Goal: Transaction & Acquisition: Subscribe to service/newsletter

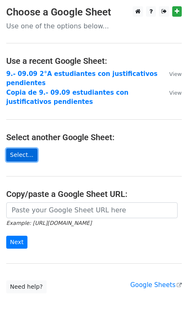
click at [27, 154] on link "Select..." at bounding box center [21, 154] width 31 height 13
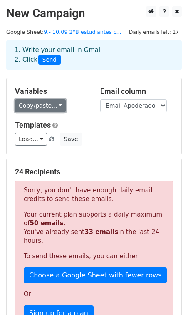
click at [45, 106] on link "Copy/paste..." at bounding box center [40, 105] width 51 height 13
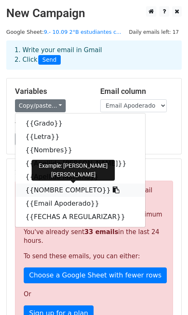
click at [45, 194] on link "{{NOMBRE COMPLETO}}" at bounding box center [80, 189] width 130 height 13
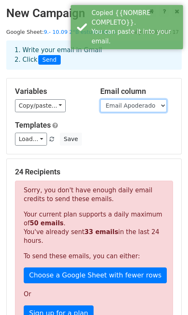
click at [125, 105] on select "Grado Letra Nombres Apellido Paterno Apellido Materno NOMBRE COMPLETO Email Apo…" at bounding box center [133, 105] width 67 height 13
click at [100, 99] on select "Grado Letra Nombres Apellido Paterno Apellido Materno NOMBRE COMPLETO Email Apo…" at bounding box center [133, 105] width 67 height 13
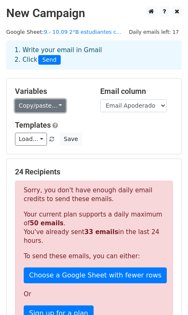
click at [33, 108] on link "Copy/paste..." at bounding box center [40, 105] width 51 height 13
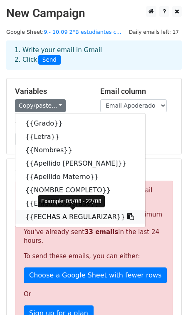
click at [60, 220] on link "{{FECHAS A REGULARIZAR}}" at bounding box center [80, 216] width 130 height 13
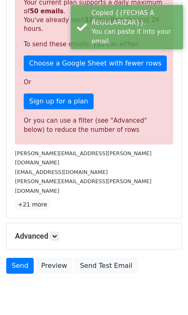
scroll to position [212, 0]
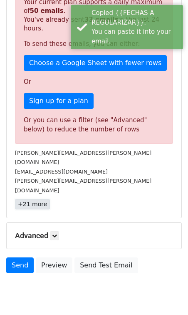
click at [34, 199] on link "+21 more" at bounding box center [32, 204] width 35 height 10
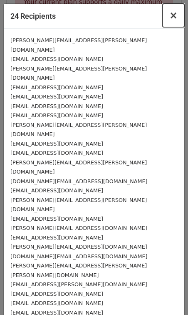
click at [172, 15] on span "×" at bounding box center [174, 16] width 8 height 12
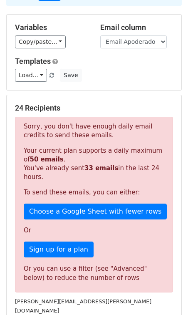
scroll to position [223, 0]
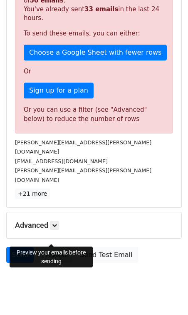
click at [57, 247] on link "Preview" at bounding box center [54, 255] width 37 height 16
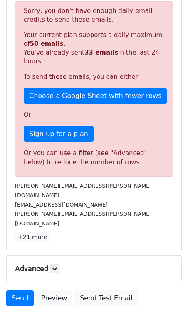
scroll to position [189, 0]
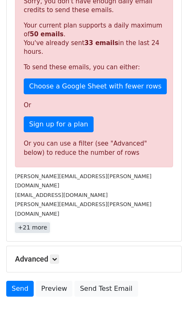
click at [38, 222] on link "+21 more" at bounding box center [32, 227] width 35 height 10
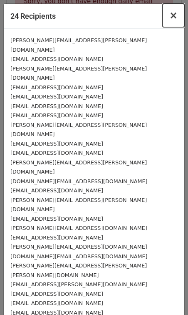
click at [173, 14] on span "×" at bounding box center [174, 16] width 8 height 12
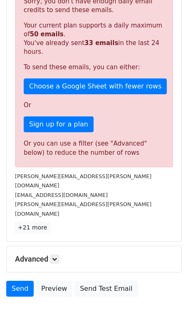
scroll to position [223, 0]
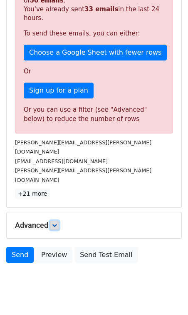
click at [58, 221] on link at bounding box center [54, 225] width 9 height 9
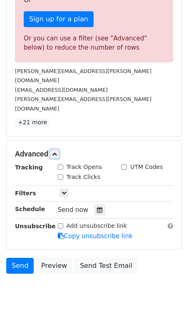
scroll to position [304, 0]
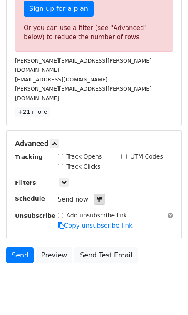
click at [95, 194] on div at bounding box center [99, 199] width 11 height 11
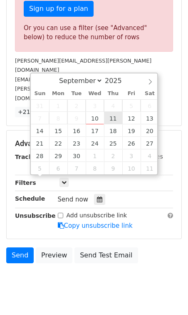
type input "2025-09-11 12:00"
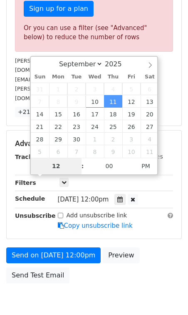
scroll to position [168, 0]
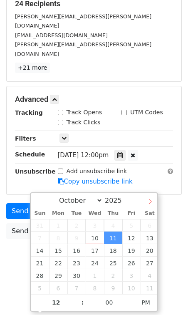
click at [153, 203] on icon at bounding box center [151, 201] width 6 height 6
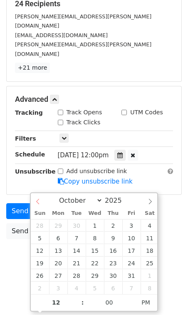
select select "8"
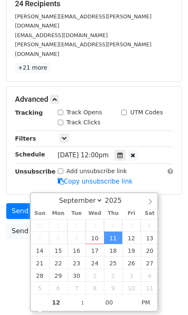
click at [38, 202] on div "September October November December 2025" at bounding box center [94, 200] width 127 height 14
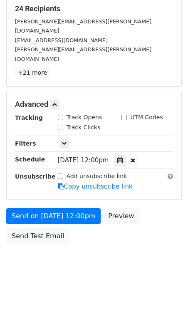
scroll to position [144, 0]
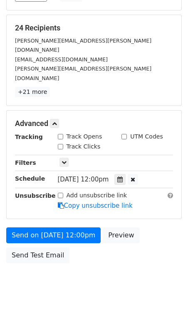
click at [145, 182] on form "Variables Copy/paste... {{Grado}} {{Letra}} {{Nombres}} {{Apellido Paterno}} {{…" at bounding box center [94, 100] width 176 height 333
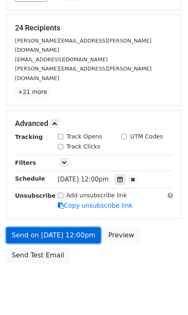
click at [74, 227] on link "Send on Sep 11 at 12:00pm" at bounding box center [53, 235] width 95 height 16
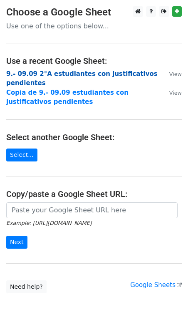
click at [38, 75] on strong "9.- 09.09 2°A estudiantes con justificativos pendientes" at bounding box center [82, 78] width 152 height 17
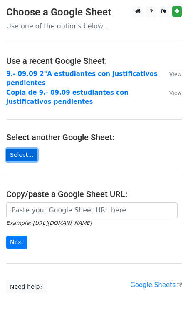
click at [25, 154] on link "Select..." at bounding box center [21, 154] width 31 height 13
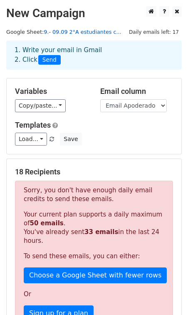
click at [100, 31] on link "9.- 09.09 2°A estudiantes c..." at bounding box center [83, 32] width 78 height 6
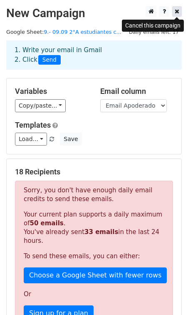
click at [178, 13] on icon at bounding box center [177, 11] width 5 height 6
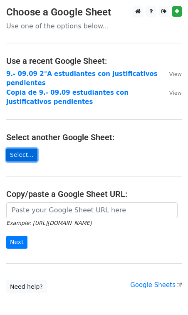
click at [31, 151] on link "Select..." at bounding box center [21, 154] width 31 height 13
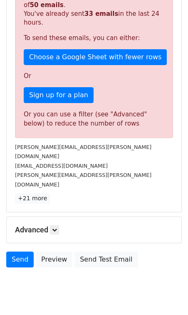
scroll to position [223, 0]
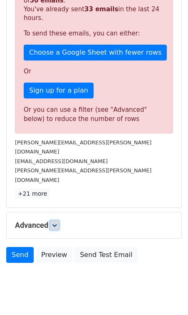
click at [57, 223] on icon at bounding box center [54, 225] width 5 height 5
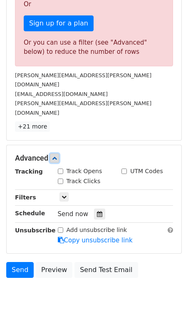
scroll to position [304, 0]
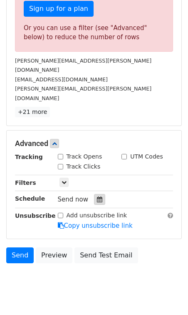
click at [97, 196] on icon at bounding box center [99, 199] width 5 height 6
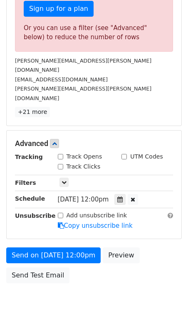
click at [95, 188] on div "Tracking Track Opens UTM Codes Track Clicks Filters Only include spreadsheet ro…" at bounding box center [94, 191] width 158 height 78
click at [62, 180] on icon at bounding box center [64, 182] width 5 height 5
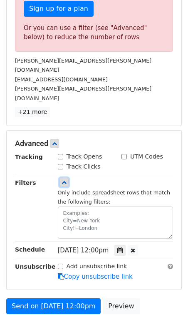
click at [62, 180] on icon at bounding box center [64, 182] width 5 height 5
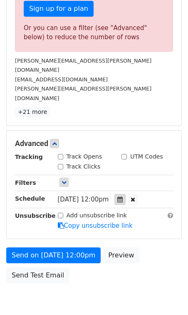
click at [123, 196] on icon at bounding box center [120, 199] width 5 height 6
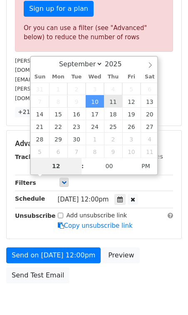
type input "2025-09-11 12:00"
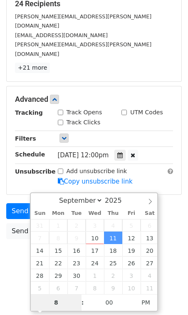
type input "8"
type input "2025-09-11 20:00"
type input "08"
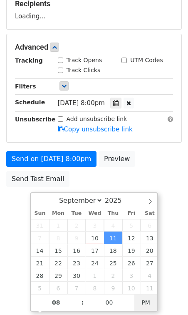
click at [140, 304] on span "PM" at bounding box center [146, 302] width 23 height 17
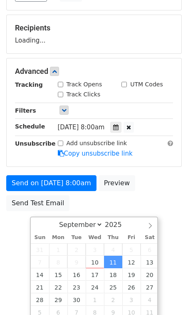
click at [170, 215] on div "Send on Sep 11 at 8:00am Preview Send Test Email" at bounding box center [94, 195] width 188 height 40
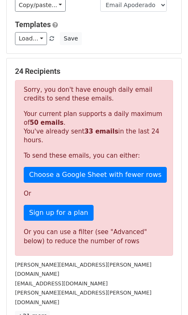
scroll to position [101, 0]
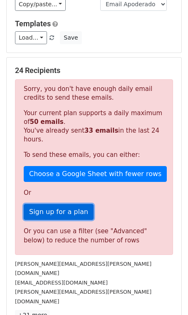
click at [69, 213] on link "Sign up for a plan" at bounding box center [59, 212] width 70 height 16
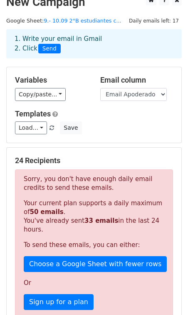
scroll to position [0, 0]
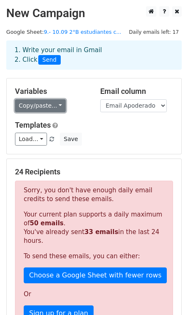
click at [47, 107] on link "Copy/paste..." at bounding box center [40, 105] width 51 height 13
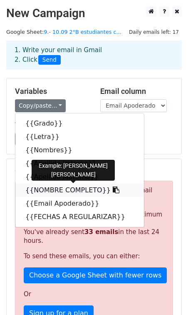
click at [49, 188] on link "{{NOMBRE COMPLETO}}" at bounding box center [79, 189] width 129 height 13
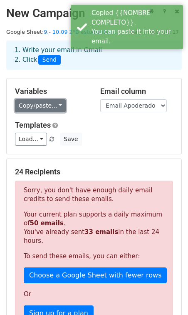
click at [30, 110] on link "Copy/paste..." at bounding box center [40, 105] width 51 height 13
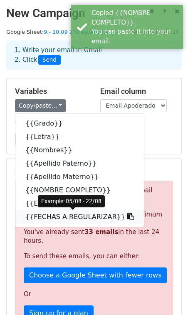
click at [43, 216] on link "{{FECHAS A REGULARIZAR}}" at bounding box center [79, 216] width 129 height 13
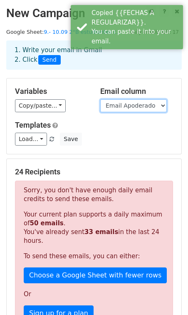
click at [137, 108] on select "Grado Letra Nombres Apellido Paterno Apellido Materno NOMBRE COMPLETO Email Apo…" at bounding box center [133, 105] width 67 height 13
click at [100, 99] on select "Grado Letra Nombres Apellido Paterno Apellido Materno NOMBRE COMPLETO Email Apo…" at bounding box center [133, 105] width 67 height 13
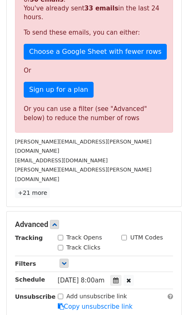
scroll to position [324, 0]
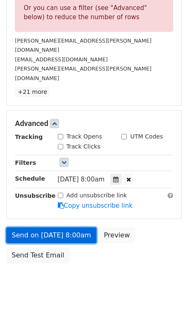
click at [70, 227] on link "Send on Sep 11 at 8:00am" at bounding box center [51, 235] width 90 height 16
click at [43, 227] on link "Send on Sep 11 at 8:00am" at bounding box center [51, 235] width 90 height 16
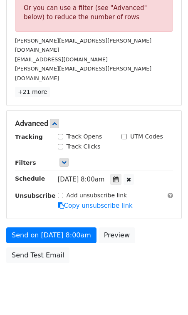
click at [105, 175] on span "Thu, Sep 11, 8:00am" at bounding box center [81, 179] width 47 height 8
click at [122, 174] on div at bounding box center [115, 179] width 11 height 11
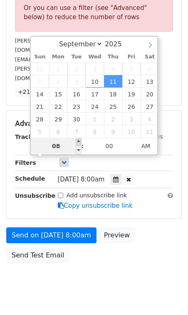
type input "2025-09-11 09:00"
type input "09"
click at [78, 142] on span at bounding box center [79, 142] width 6 height 8
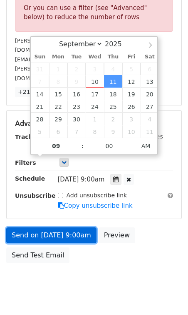
scroll to position [110, 0]
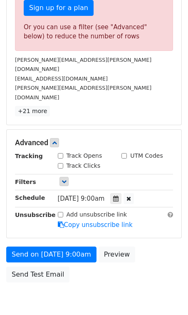
scroll to position [324, 0]
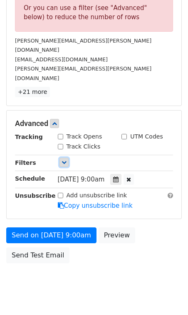
click at [63, 158] on link at bounding box center [64, 162] width 9 height 9
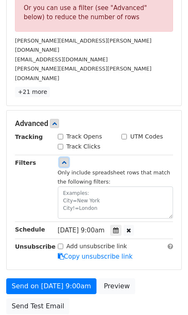
click at [63, 160] on icon at bounding box center [64, 162] width 5 height 5
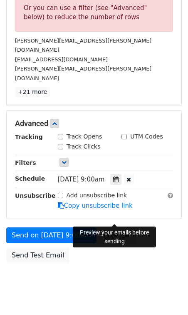
click at [102, 227] on link "Preview" at bounding box center [117, 235] width 37 height 16
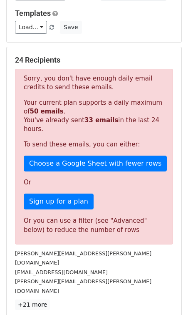
scroll to position [115, 0]
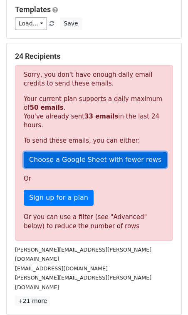
click at [149, 162] on link "Choose a Google Sheet with fewer rows" at bounding box center [95, 160] width 143 height 16
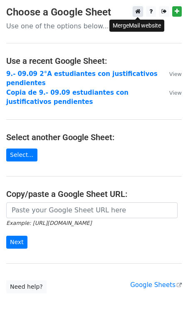
click at [137, 15] on link at bounding box center [138, 11] width 10 height 10
click at [146, 290] on main "Choose a Google Sheet Use one of the options below... Use a recent Google Sheet…" at bounding box center [94, 149] width 188 height 287
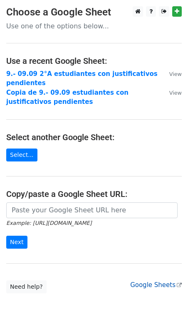
click at [146, 283] on link "Google Sheets" at bounding box center [156, 285] width 52 height 8
